Goal: Entertainment & Leisure: Consume media (video, audio)

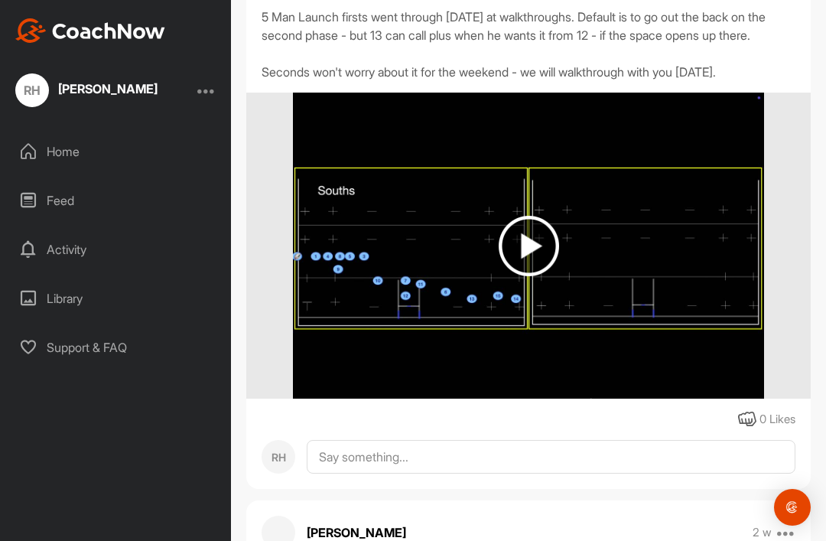
scroll to position [436, 0]
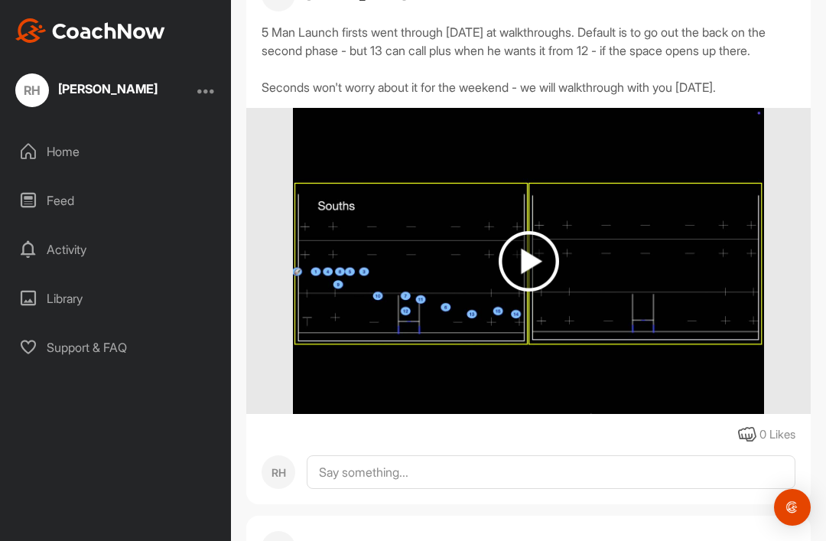
click at [535, 277] on img at bounding box center [529, 261] width 60 height 60
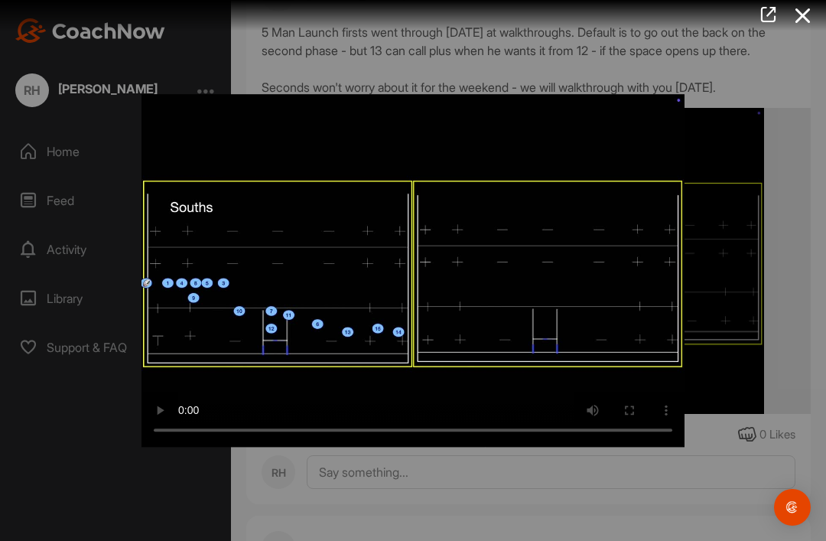
click at [797, 8] on icon at bounding box center [803, 16] width 35 height 28
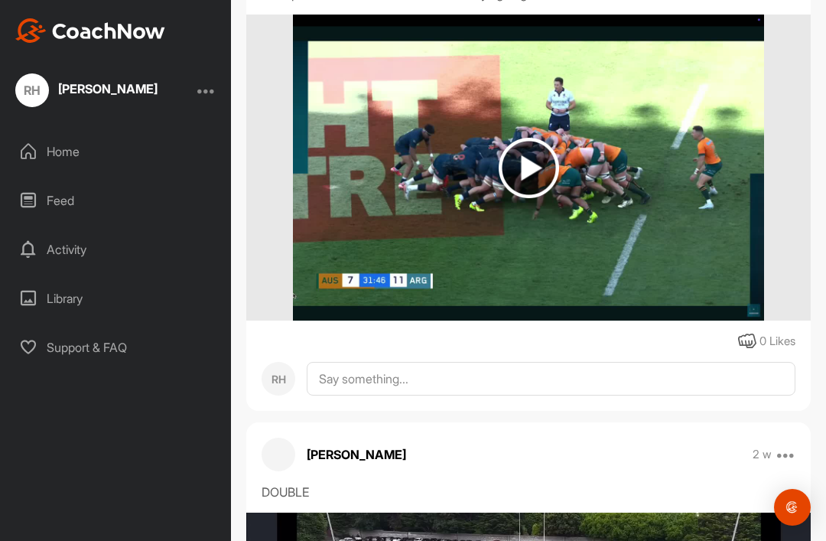
scroll to position [1023, 0]
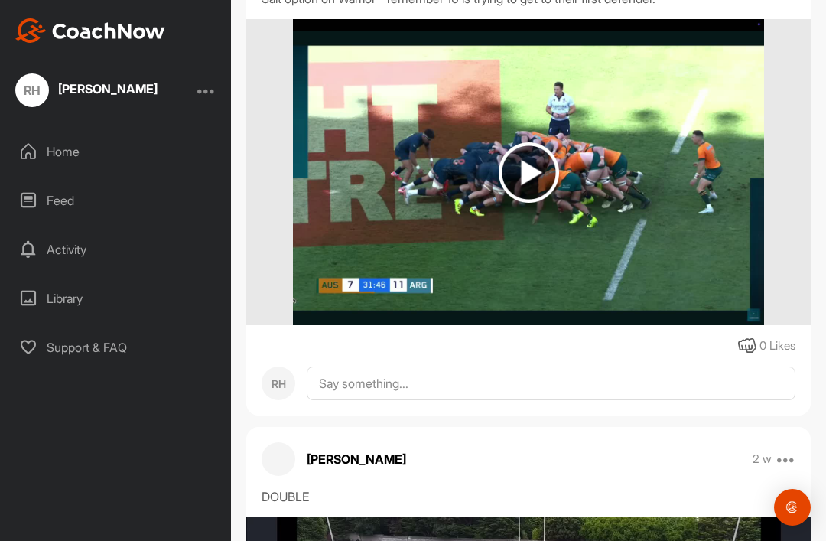
click at [534, 197] on img at bounding box center [529, 172] width 60 height 60
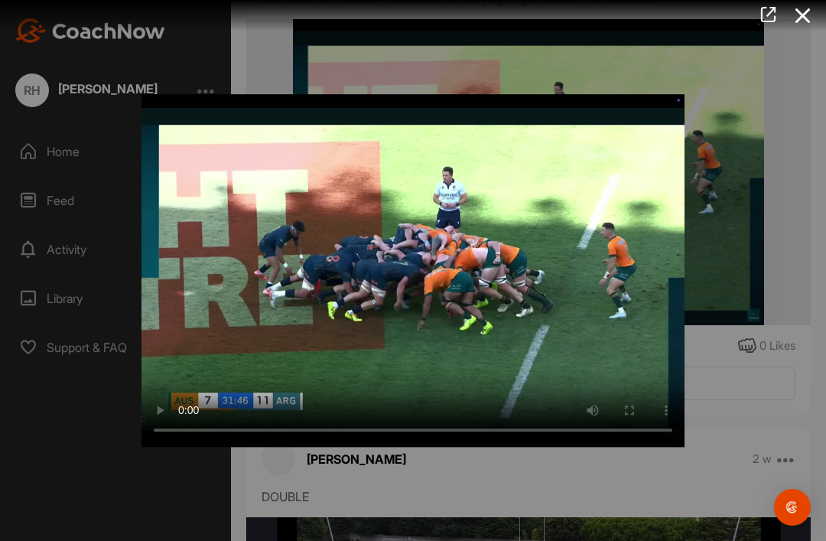
click at [416, 288] on video "Video Player" at bounding box center [413, 270] width 543 height 353
click at [807, 13] on icon at bounding box center [803, 16] width 35 height 28
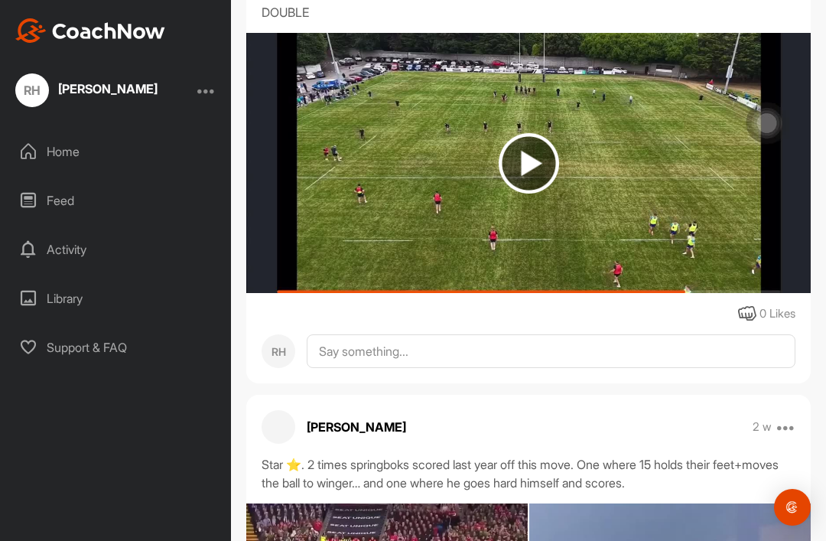
scroll to position [1506, 0]
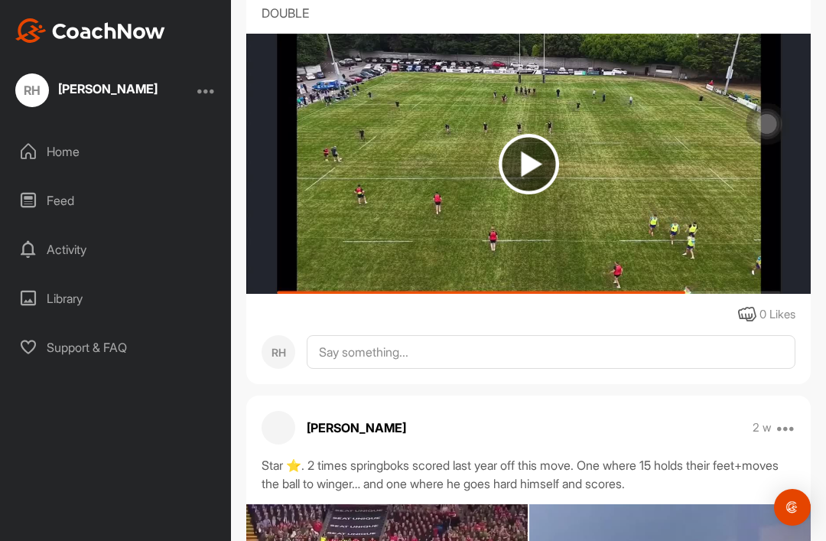
click at [516, 181] on img at bounding box center [529, 164] width 60 height 60
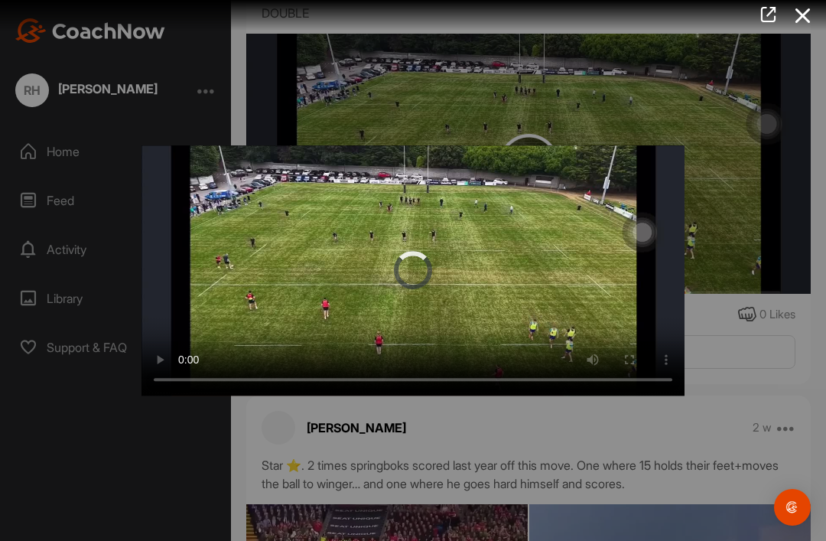
click at [412, 271] on video "Video Player" at bounding box center [413, 270] width 543 height 251
click at [607, 303] on video "Video Player" at bounding box center [413, 270] width 543 height 251
click at [275, 220] on video "Video Player" at bounding box center [413, 270] width 543 height 251
click at [351, 272] on video "Video Player" at bounding box center [413, 270] width 543 height 251
click at [200, 68] on div at bounding box center [413, 270] width 826 height 541
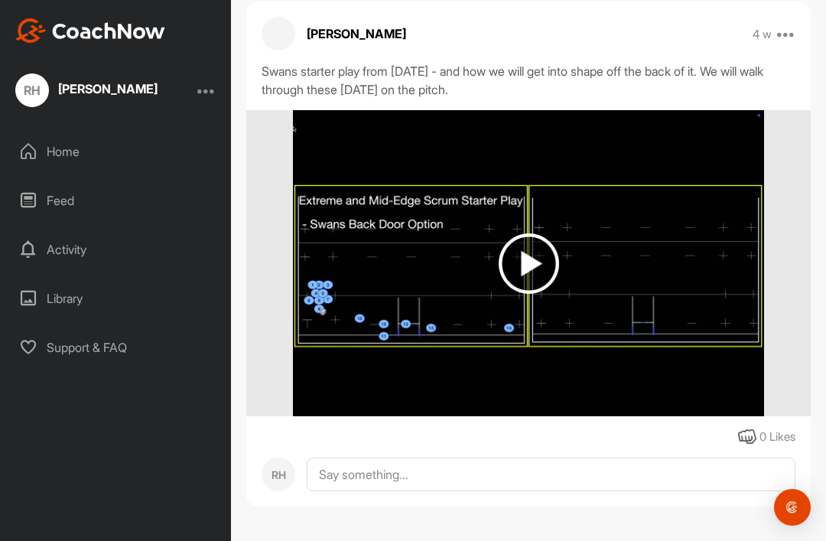
scroll to position [3861, 0]
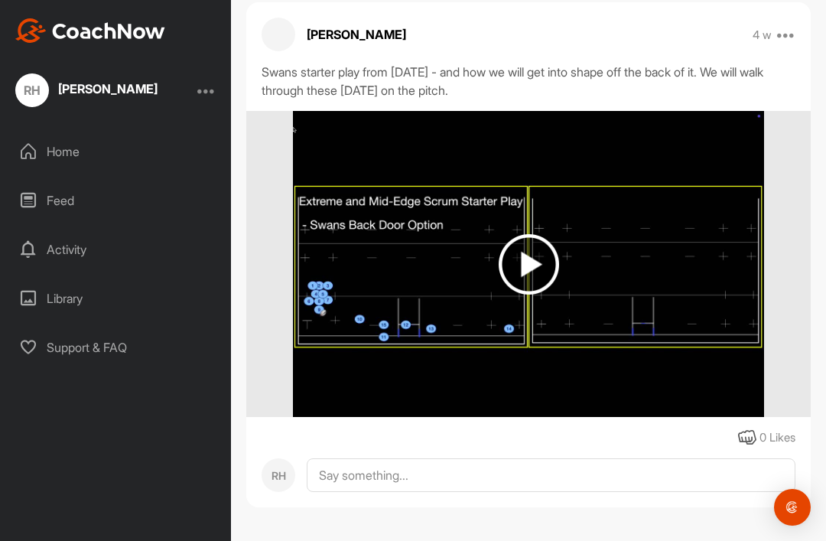
click at [523, 295] on img at bounding box center [529, 264] width 60 height 60
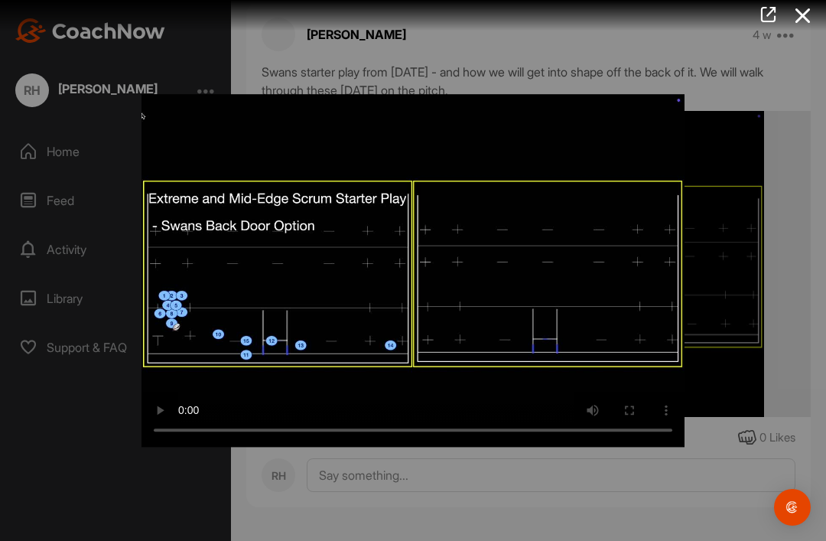
scroll to position [49, 0]
click at [419, 264] on video "Video Player" at bounding box center [413, 270] width 543 height 353
click at [501, 355] on video "Video Player" at bounding box center [413, 270] width 543 height 353
click at [791, 18] on icon at bounding box center [803, 16] width 35 height 28
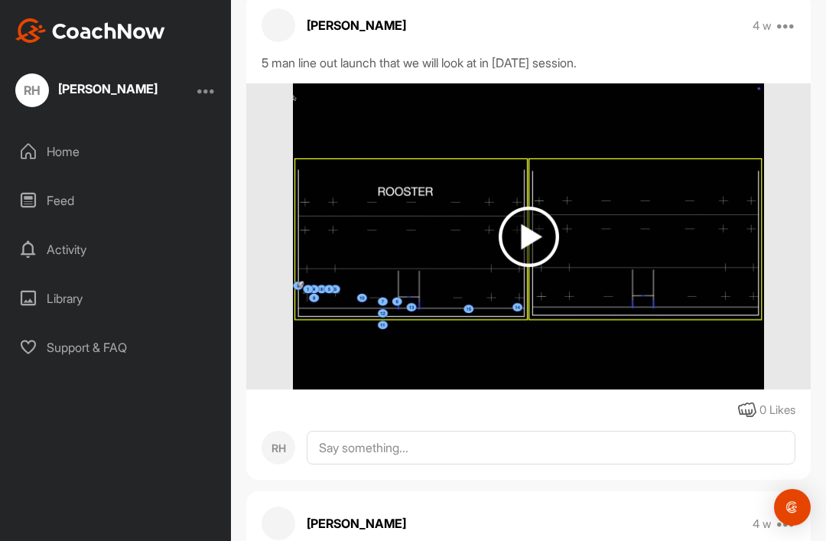
scroll to position [2864, 0]
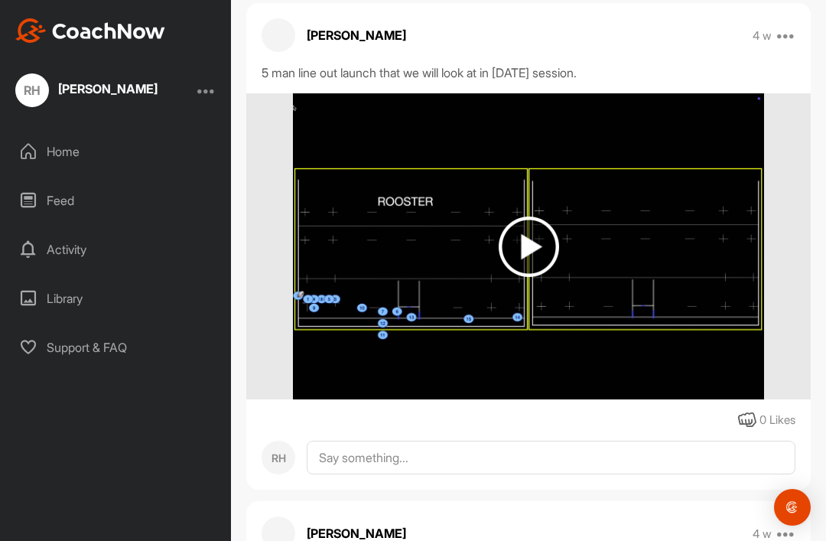
click at [500, 235] on img at bounding box center [529, 247] width 60 height 60
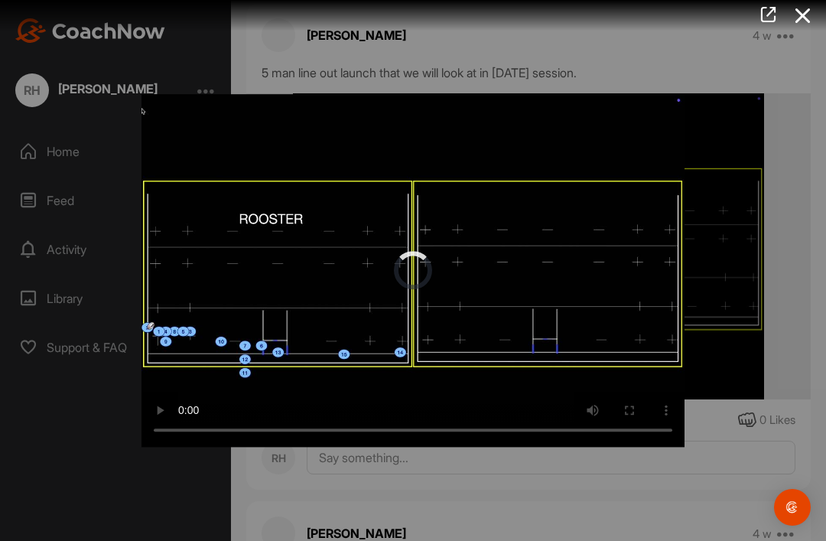
click at [419, 277] on video "Video Player" at bounding box center [413, 270] width 543 height 353
click at [804, 9] on icon at bounding box center [803, 16] width 35 height 28
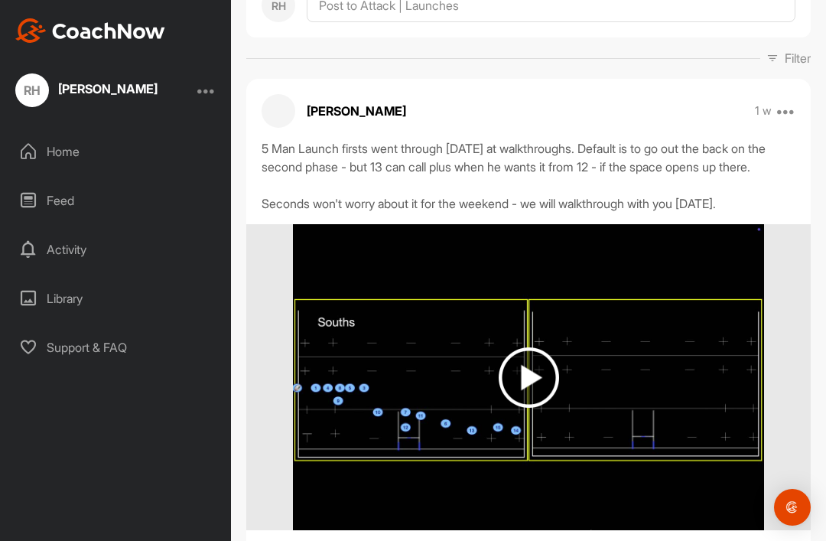
scroll to position [311, 0]
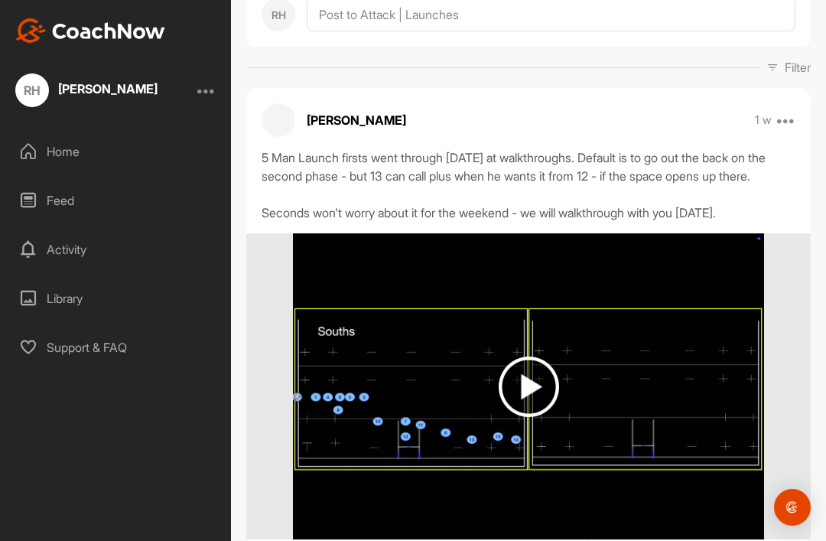
click at [529, 357] on img at bounding box center [529, 387] width 60 height 60
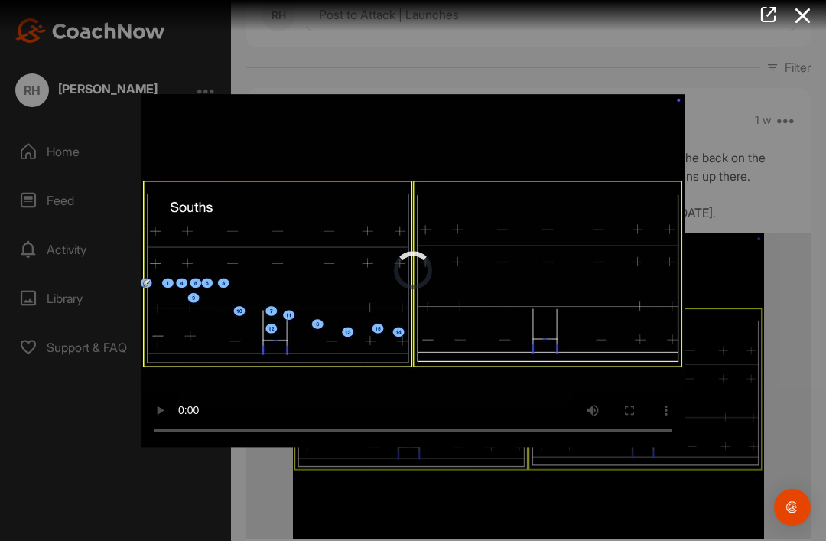
click at [411, 290] on video "Video Player" at bounding box center [413, 270] width 543 height 353
click at [796, 21] on icon at bounding box center [803, 16] width 35 height 28
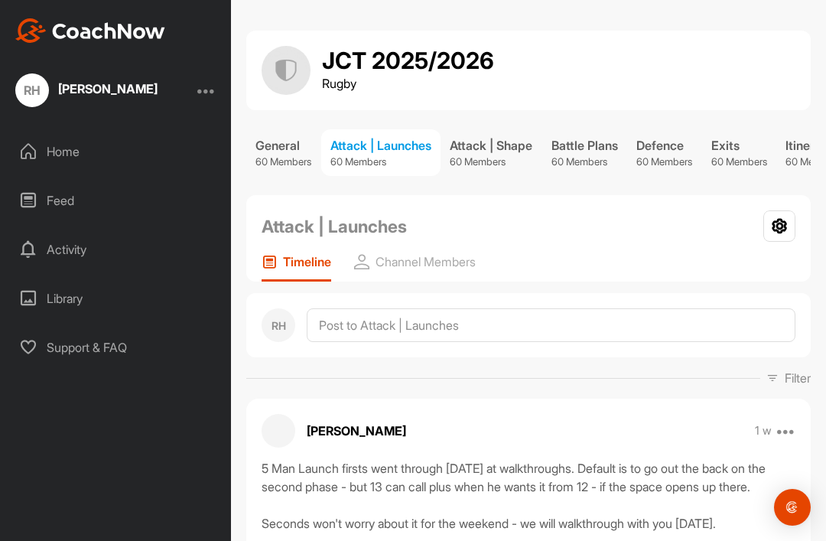
scroll to position [0, 0]
click at [598, 155] on p "60 Members" at bounding box center [585, 162] width 67 height 15
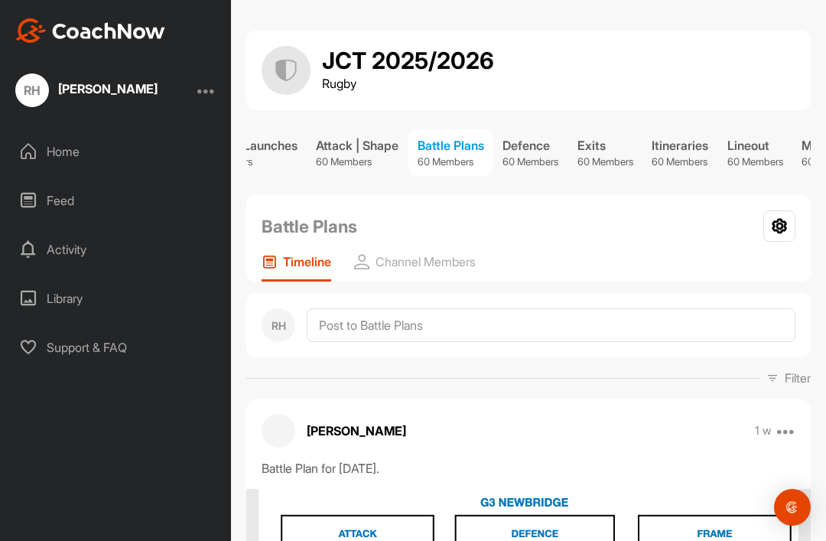
scroll to position [0, 156]
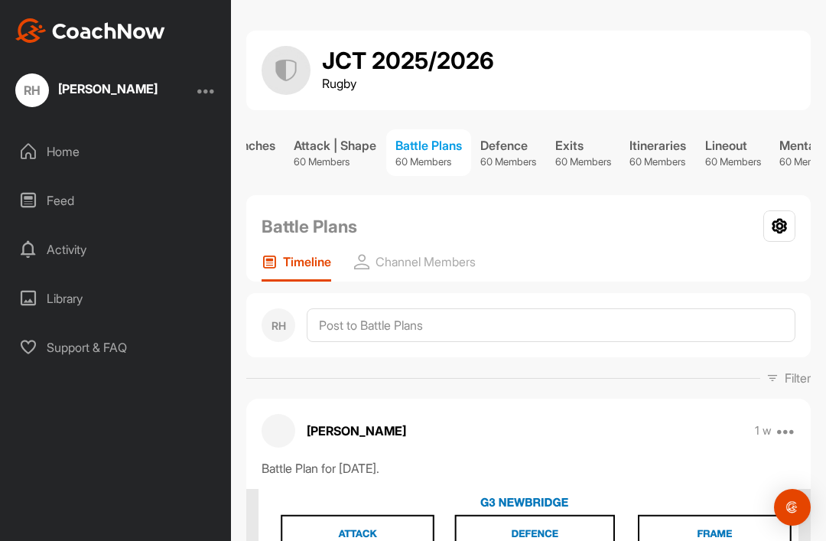
click at [600, 155] on p "60 Members" at bounding box center [583, 162] width 56 height 15
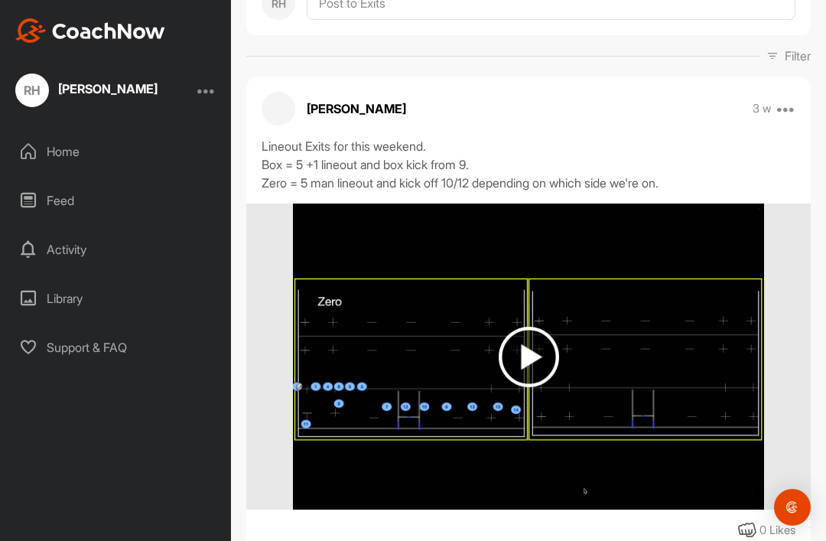
scroll to position [339, 0]
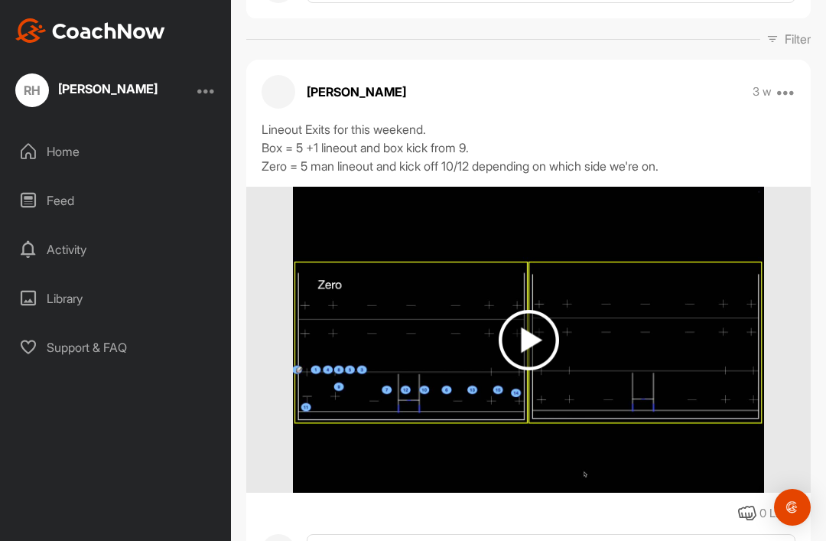
click at [510, 329] on img at bounding box center [529, 340] width 60 height 60
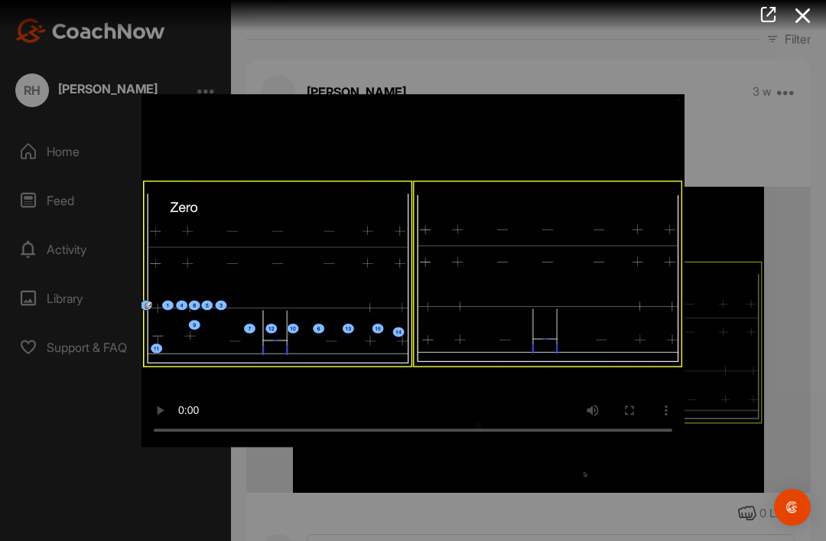
click at [413, 269] on video "Video Player" at bounding box center [413, 270] width 543 height 353
click at [630, 225] on video "Video Player" at bounding box center [413, 270] width 543 height 353
click at [809, 5] on icon at bounding box center [803, 16] width 35 height 28
